Goal: Information Seeking & Learning: Learn about a topic

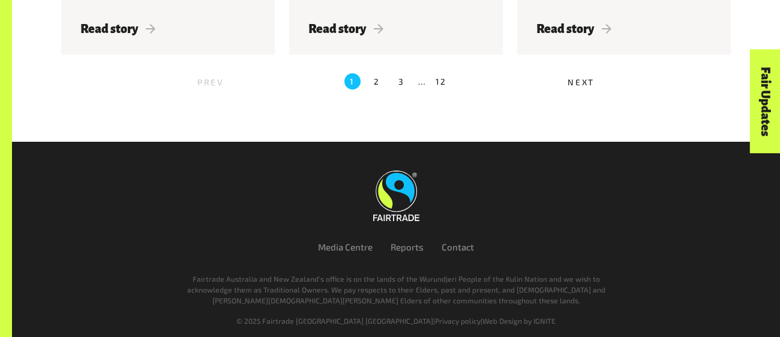
scroll to position [1511, 0]
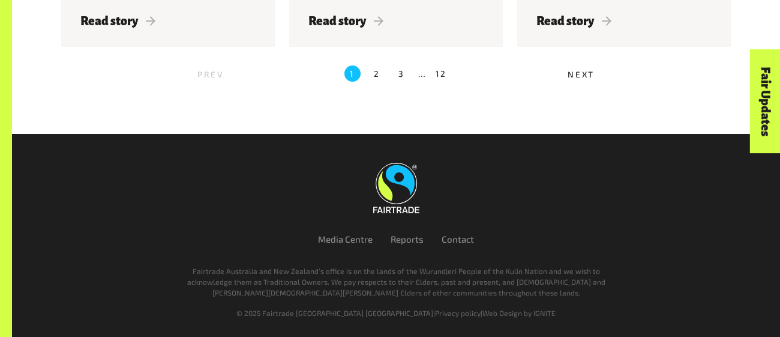
click at [377, 76] on label "2" at bounding box center [377, 73] width 16 height 16
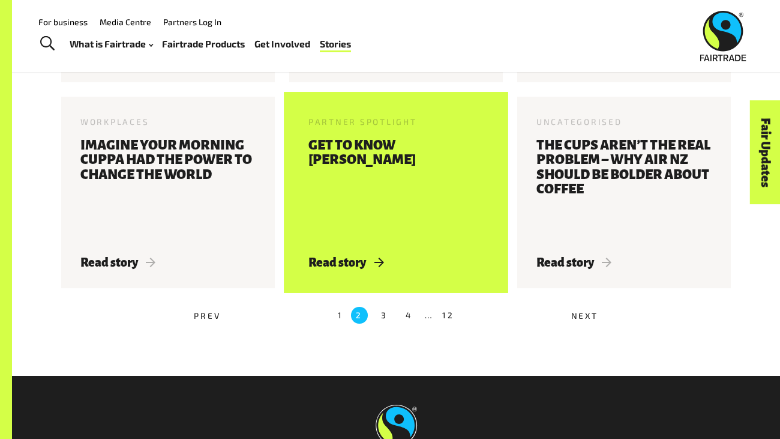
scroll to position [960, 0]
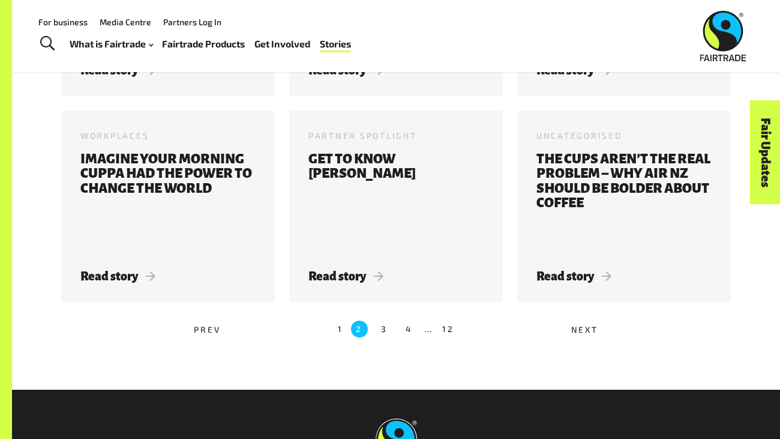
click at [378, 325] on label "3" at bounding box center [384, 328] width 16 height 16
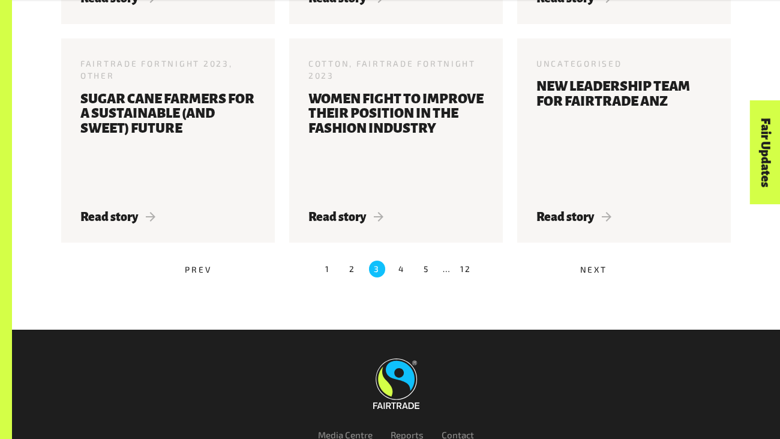
scroll to position [1086, 0]
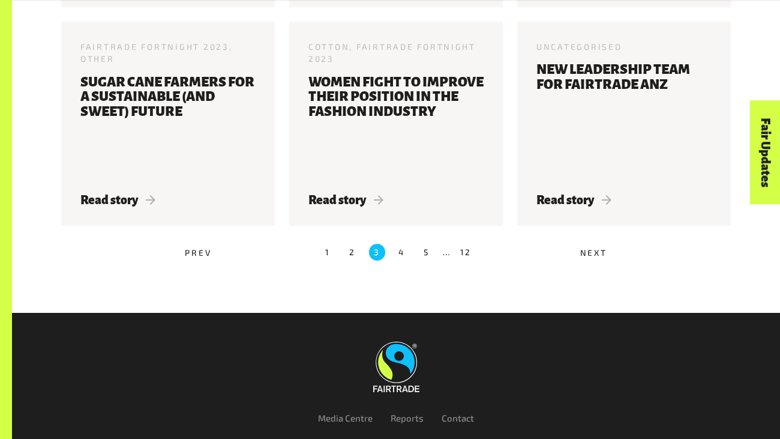
click at [355, 244] on label "2" at bounding box center [352, 252] width 16 height 16
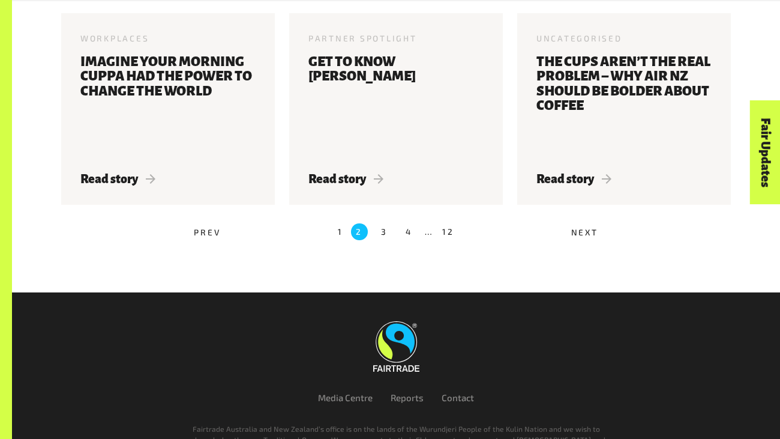
scroll to position [1058, 0]
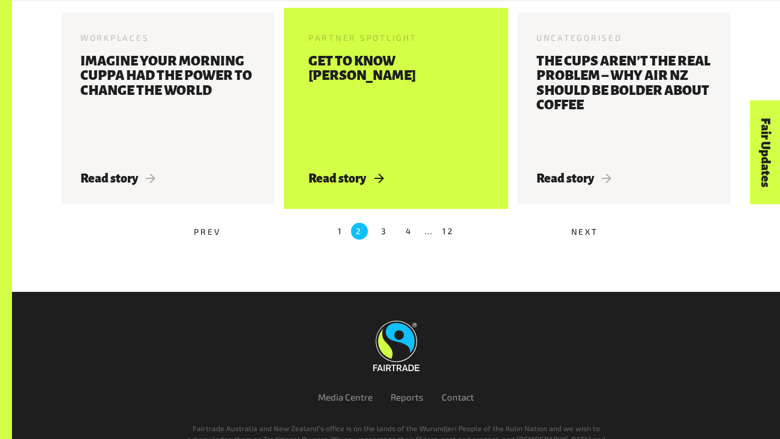
click at [365, 92] on h3 "Get to know [PERSON_NAME]" at bounding box center [395, 105] width 175 height 103
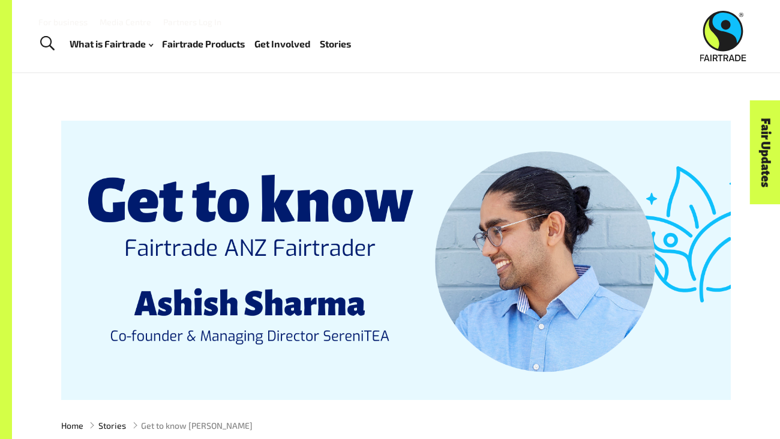
drag, startPoint x: 368, startPoint y: 209, endPoint x: 403, endPoint y: 212, distance: 34.9
click at [403, 212] on div at bounding box center [396, 260] width 670 height 279
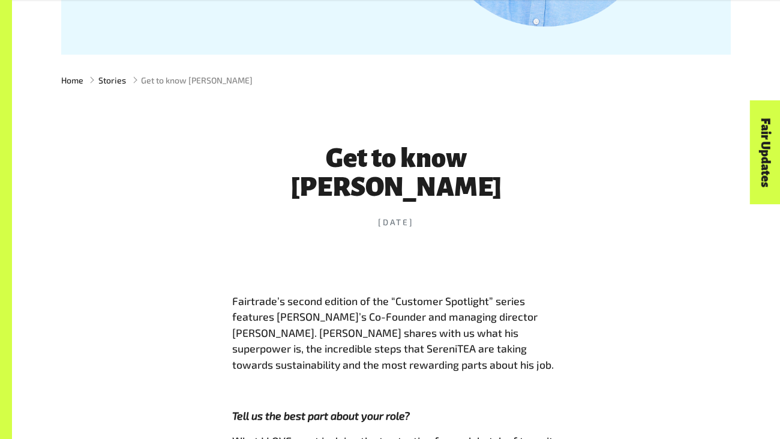
scroll to position [350, 0]
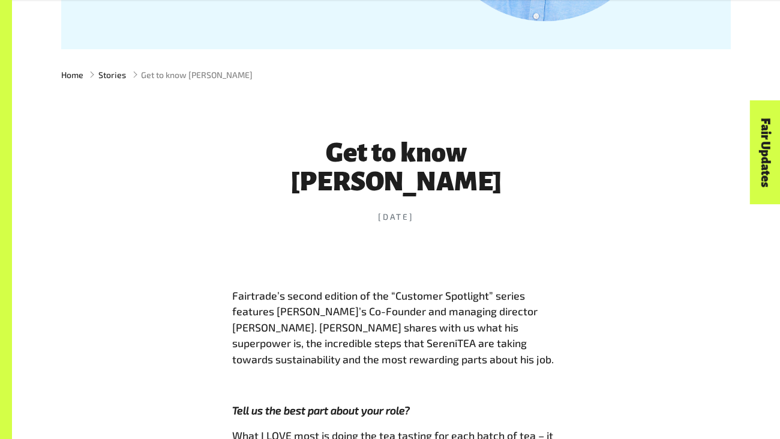
drag, startPoint x: 348, startPoint y: 155, endPoint x: 508, endPoint y: 181, distance: 161.7
click at [508, 181] on header "Get to know Ashish Sharma 18 Apr 2024" at bounding box center [396, 180] width 328 height 161
click at [508, 211] on time "18 Apr 2024" at bounding box center [396, 217] width 328 height 13
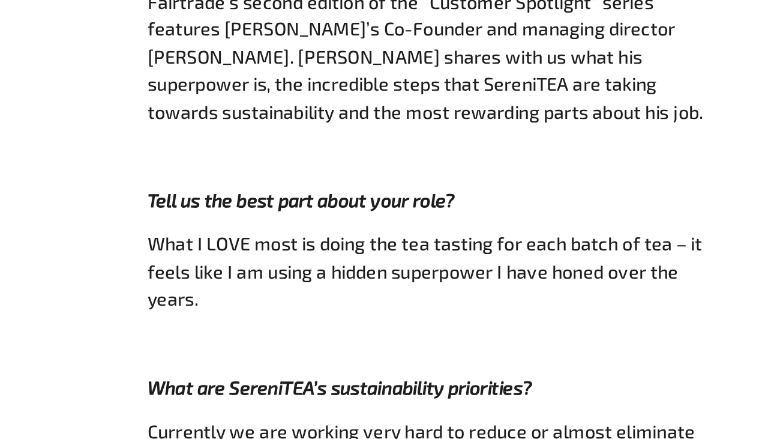
scroll to position [461, 0]
click at [404, 374] on p at bounding box center [396, 382] width 328 height 16
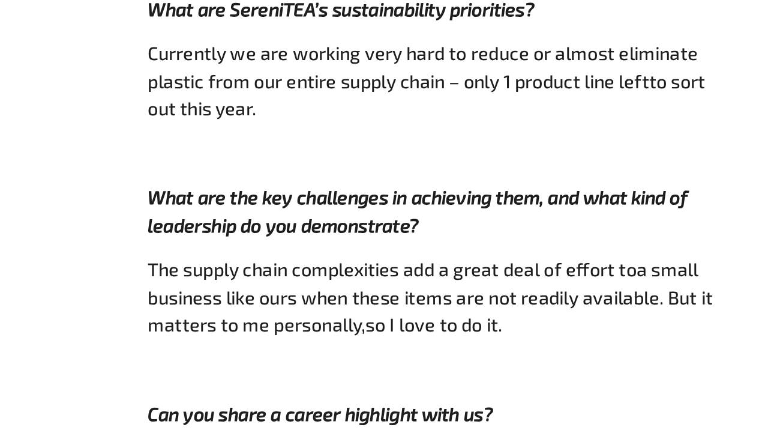
scroll to position [678, 0]
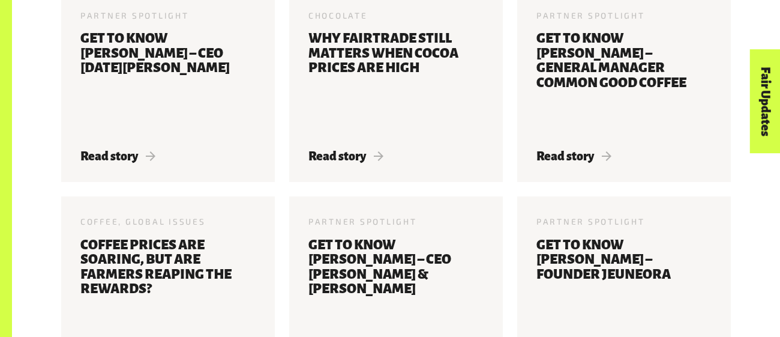
scroll to position [759, 0]
